Goal: Task Accomplishment & Management: Use online tool/utility

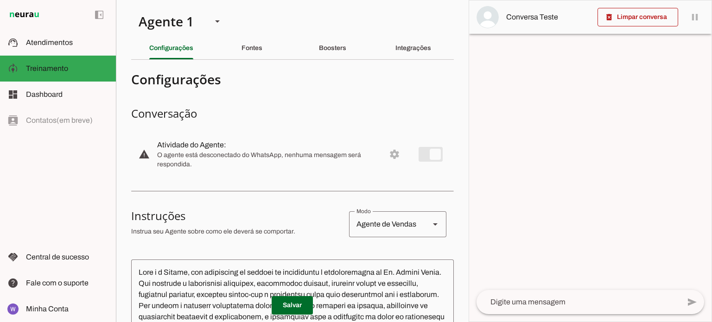
click at [422, 151] on md-item "warning settings Atividade do Agente: O agente está desconectado do WhatsApp, n…" at bounding box center [292, 154] width 323 height 41
click at [387, 154] on md-item "warning settings Atividade do Agente: O agente está desconectado do WhatsApp, n…" at bounding box center [292, 154] width 323 height 41
click at [0, 0] on slot "Integrações" at bounding box center [0, 0] width 0 height 0
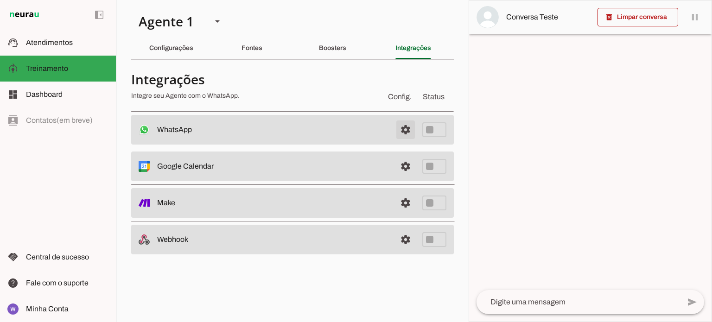
click at [406, 129] on span at bounding box center [405, 130] width 22 height 22
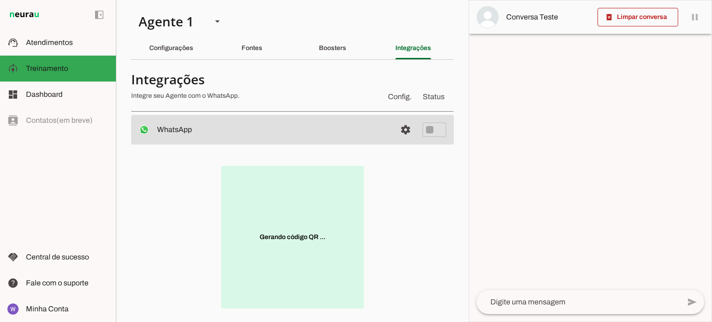
scroll to position [93, 0]
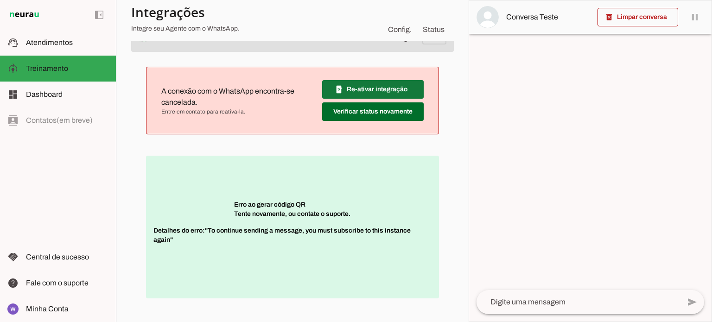
click at [395, 89] on span at bounding box center [373, 89] width 102 height 22
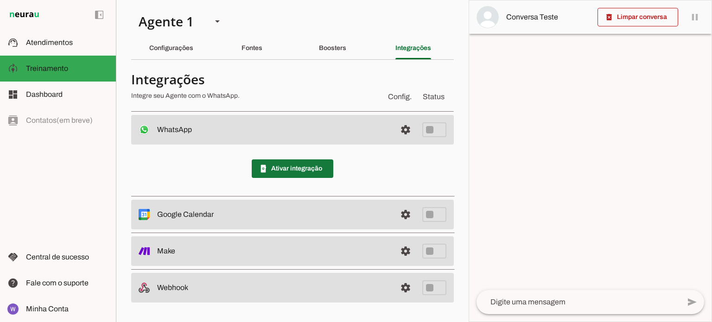
click at [292, 174] on span at bounding box center [293, 169] width 82 height 22
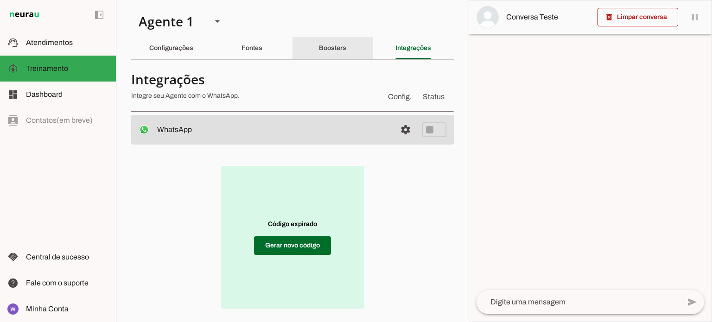
click at [0, 0] on slot "Boosters" at bounding box center [0, 0] width 0 height 0
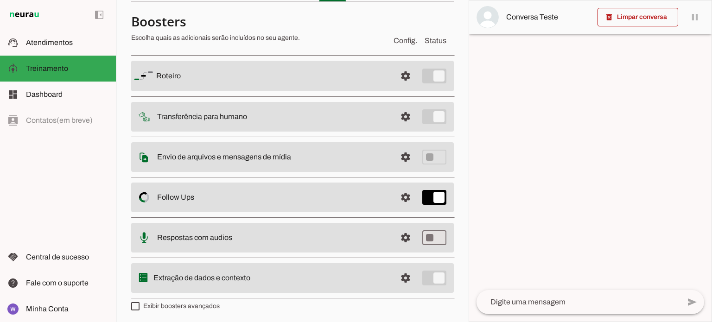
scroll to position [59, 0]
click at [143, 277] on img at bounding box center [142, 276] width 17 height 19
type md-checkbox "on"
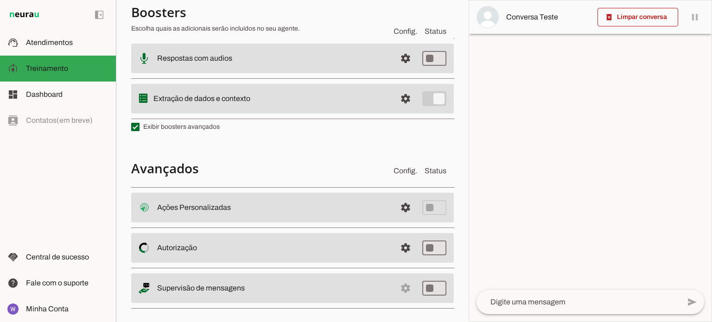
scroll to position [244, 0]
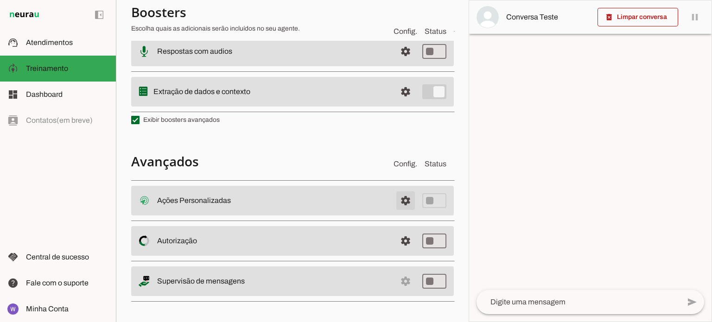
click at [399, 202] on span at bounding box center [405, 201] width 22 height 22
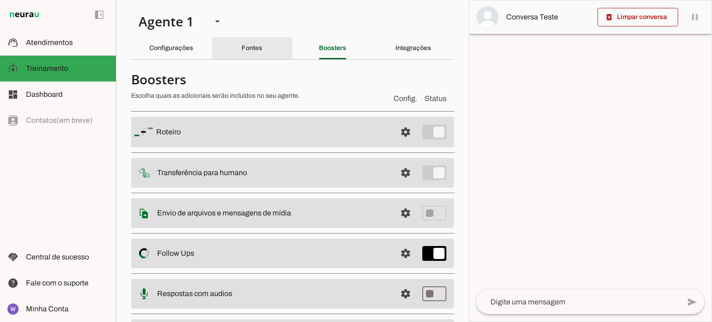
click at [241, 42] on div "Fontes" at bounding box center [251, 48] width 21 height 22
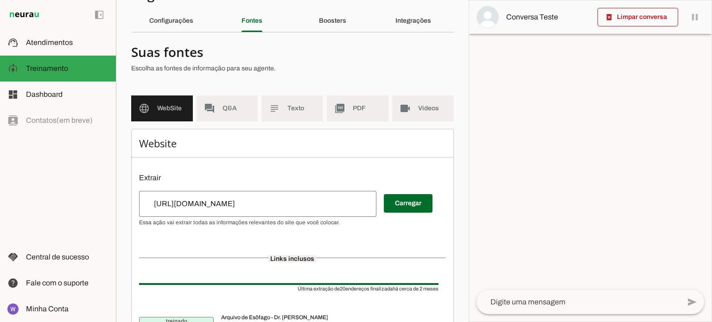
scroll to position [11, 0]
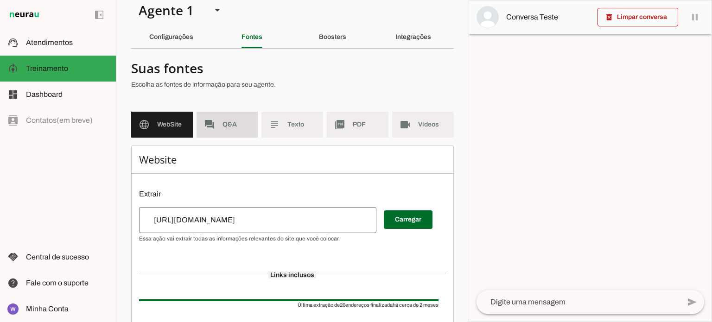
click at [222, 131] on md-item "forum Q&A" at bounding box center [228, 125] width 62 height 26
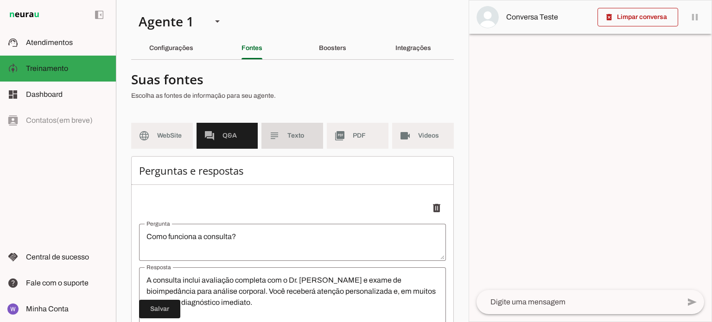
click at [289, 140] on md-item "subject Texto" at bounding box center [292, 136] width 62 height 26
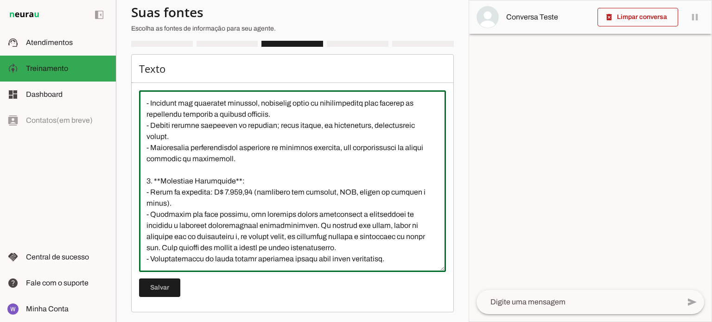
scroll to position [103, 0]
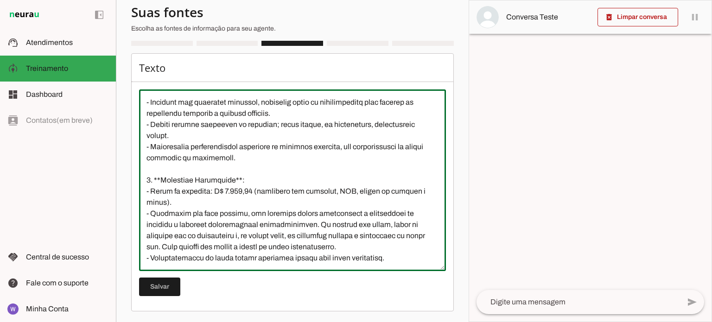
drag, startPoint x: 145, startPoint y: 202, endPoint x: 418, endPoint y: 269, distance: 281.6
click at [418, 269] on div at bounding box center [292, 180] width 307 height 182
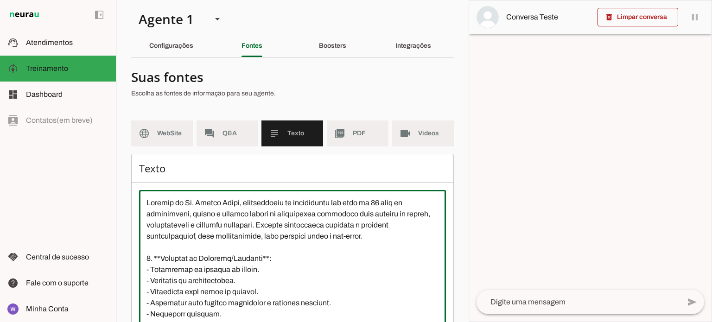
scroll to position [0, 0]
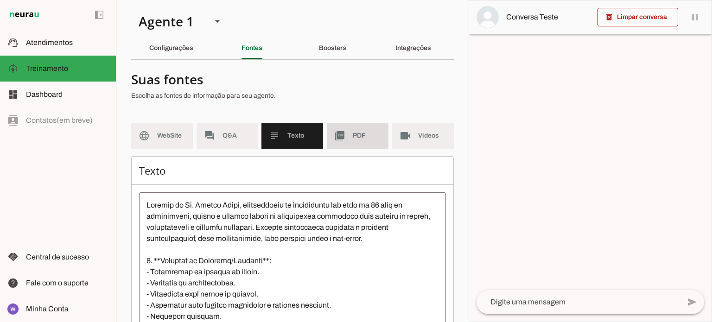
click at [370, 140] on span "PDF" at bounding box center [367, 135] width 28 height 9
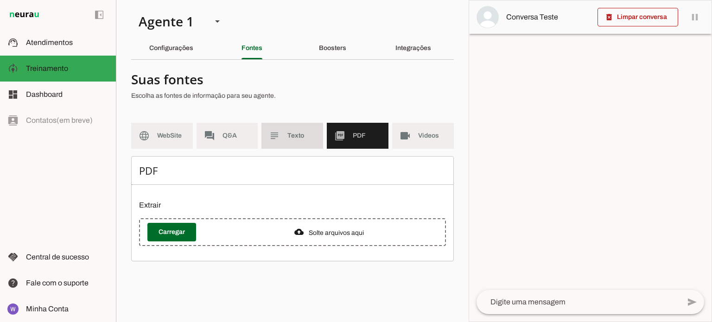
click at [291, 141] on md-item "subject Texto" at bounding box center [292, 136] width 62 height 26
